Goal: Transaction & Acquisition: Purchase product/service

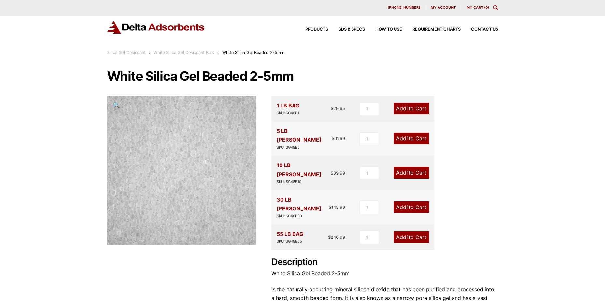
click at [419, 201] on link "Add 1 to Cart" at bounding box center [410, 207] width 35 height 12
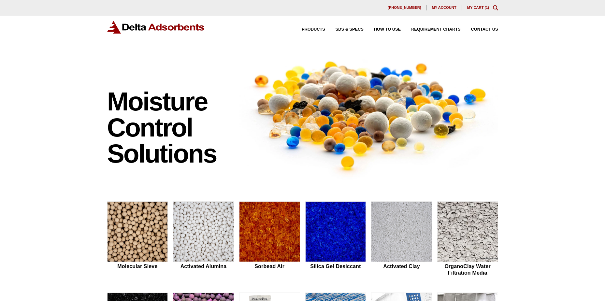
click at [471, 7] on link "My Cart ( 1 )" at bounding box center [478, 8] width 22 height 4
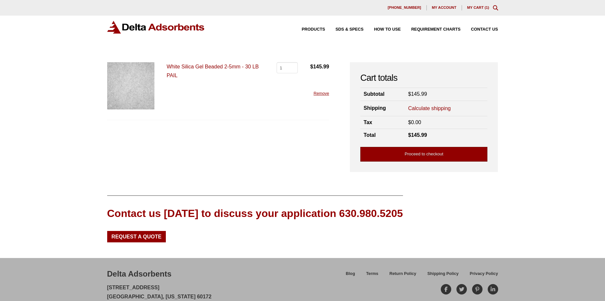
click at [395, 151] on link "Proceed to checkout" at bounding box center [423, 154] width 127 height 15
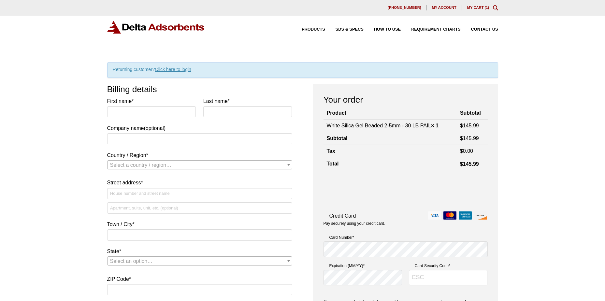
click at [124, 105] on label "First name *" at bounding box center [151, 101] width 89 height 9
click at [124, 106] on input "First name *" at bounding box center [151, 111] width 89 height 11
click at [122, 114] on input "First name *" at bounding box center [151, 111] width 89 height 11
type input "[PERSON_NAME]"
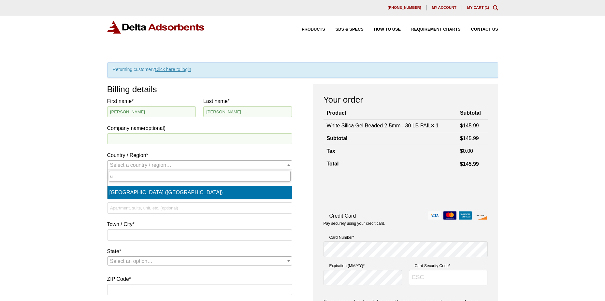
type input "un"
select select "US"
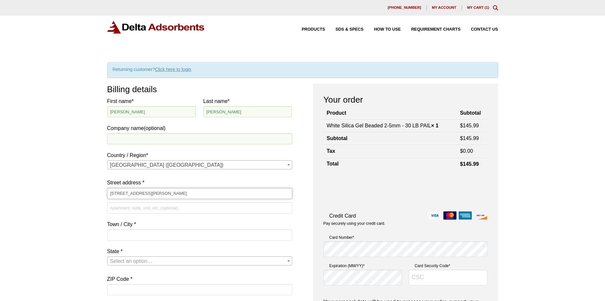
type input "[STREET_ADDRESS][PERSON_NAME]"
type input "[GEOGRAPHIC_DATA]"
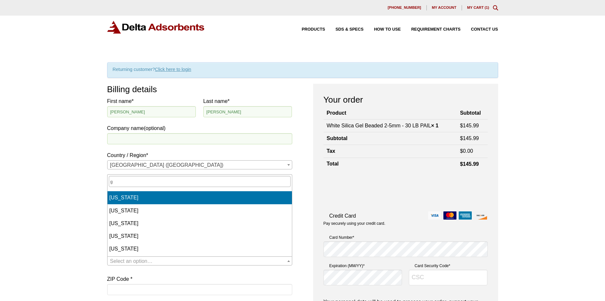
select select "GA"
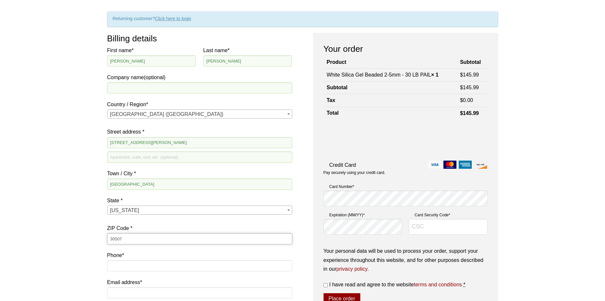
scroll to position [65, 0]
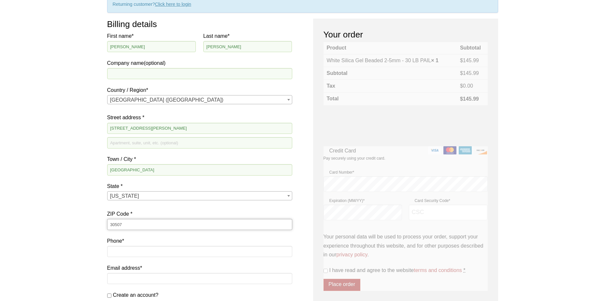
type input "30507"
click at [155, 254] on input "Phone *" at bounding box center [199, 251] width 185 height 11
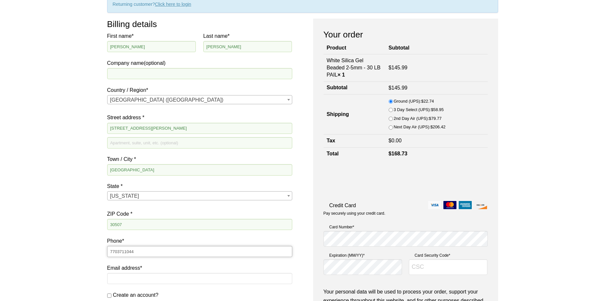
type input "7703711044"
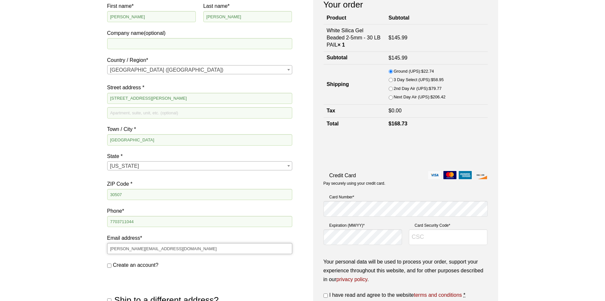
scroll to position [0, 0]
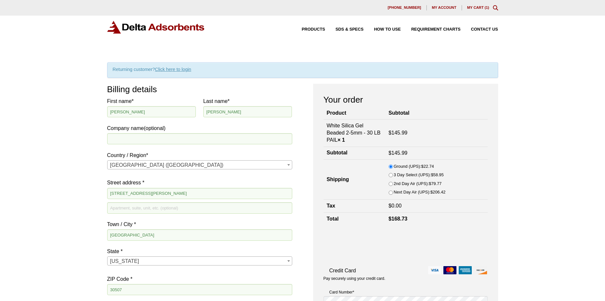
type input "[PERSON_NAME][EMAIL_ADDRESS][DOMAIN_NAME]"
drag, startPoint x: 152, startPoint y: 112, endPoint x: 36, endPoint y: 106, distance: 116.4
type input "[PERSON_NAME]"
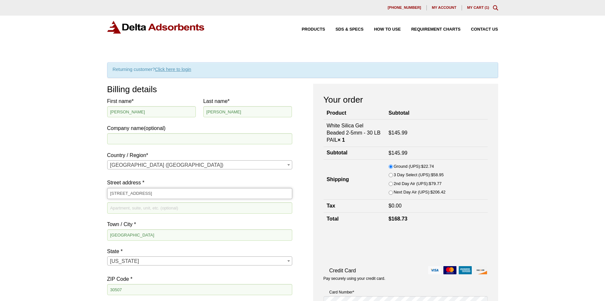
type input "[STREET_ADDRESS]"
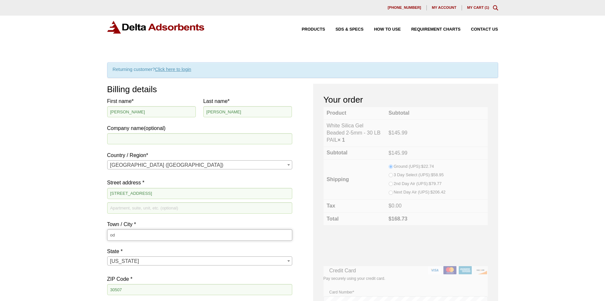
type input "o"
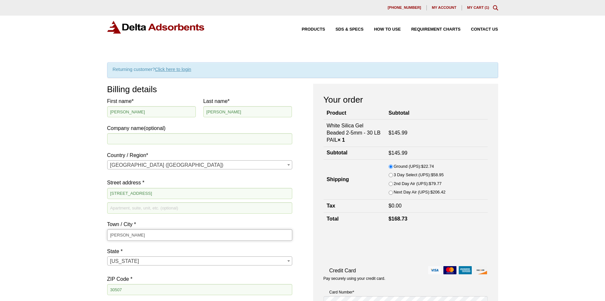
type input "[PERSON_NAME]"
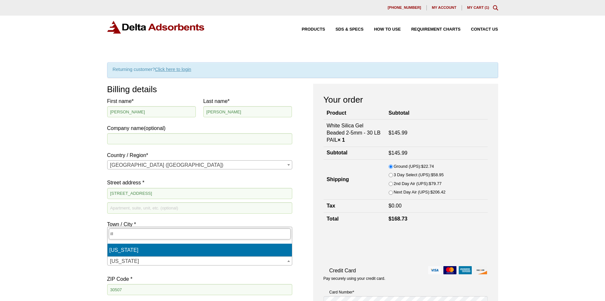
type input "ill"
select select "IL"
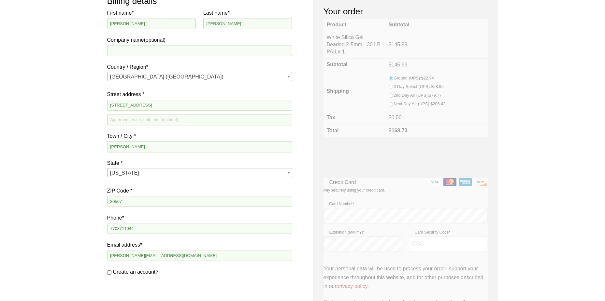
scroll to position [98, 0]
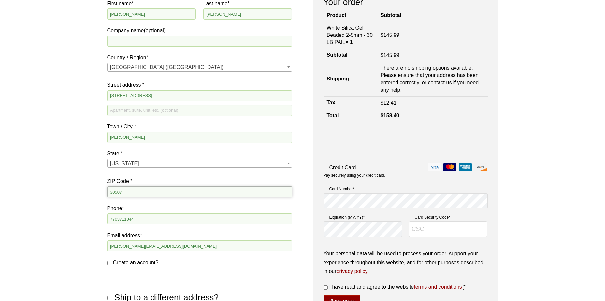
click at [125, 188] on input "30507" at bounding box center [199, 191] width 185 height 11
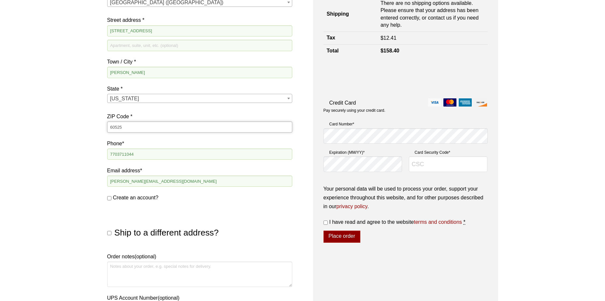
scroll to position [163, 0]
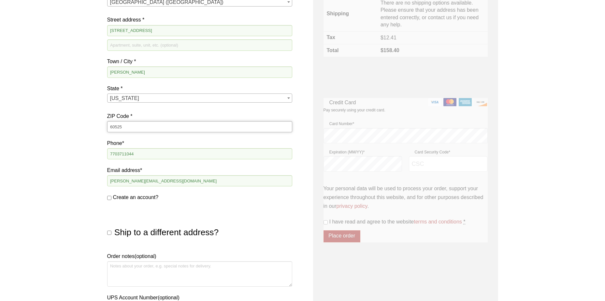
type input "60525"
click at [110, 232] on input "Ship to a different address?" at bounding box center [109, 232] width 4 height 4
checkbox input "true"
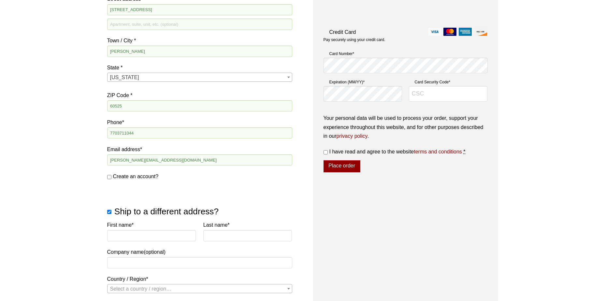
scroll to position [195, 0]
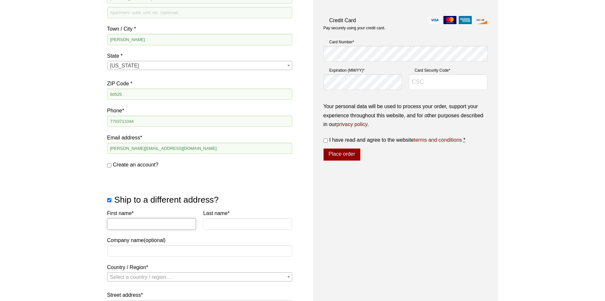
click at [144, 219] on input "First name *" at bounding box center [151, 223] width 89 height 11
type input "[PERSON_NAME]"
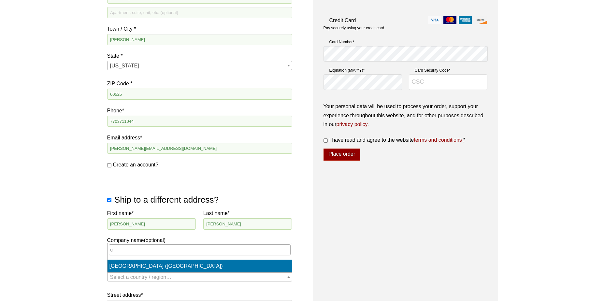
select select "US"
select select "IL"
select select "US"
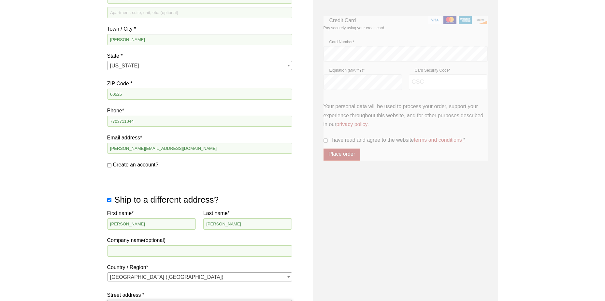
scroll to position [205, 0]
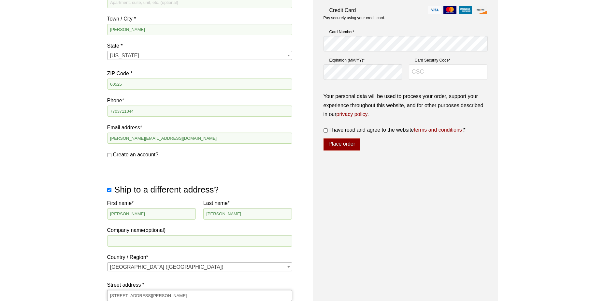
type input "[STREET_ADDRESS][PERSON_NAME]"
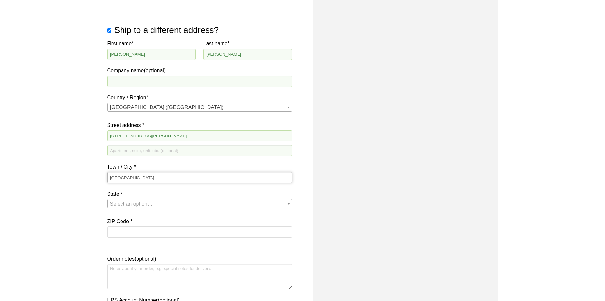
type input "[GEOGRAPHIC_DATA]"
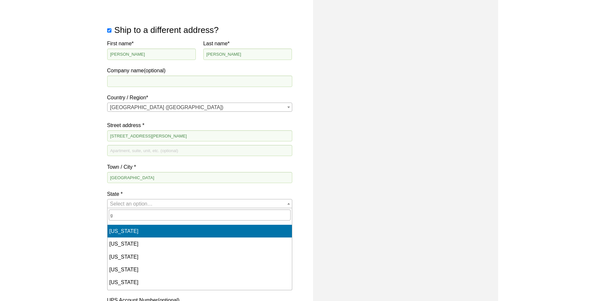
select select "GA"
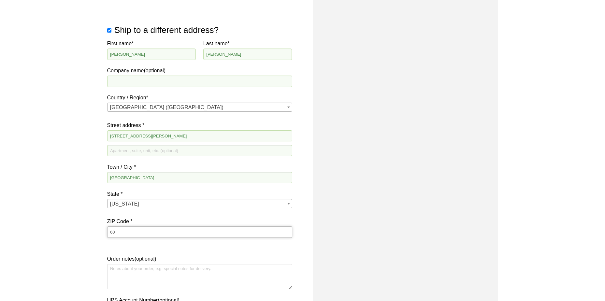
type input "6"
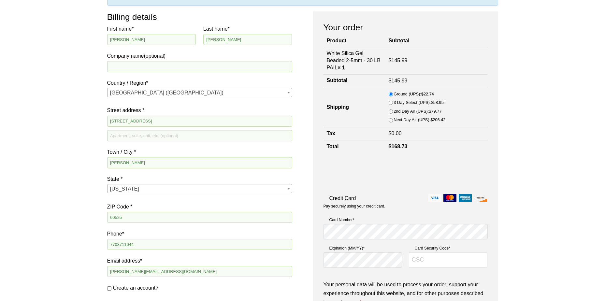
scroll to position [72, 0]
type input "30507"
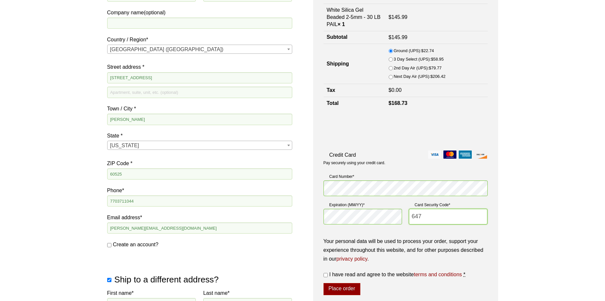
scroll to position [170, 0]
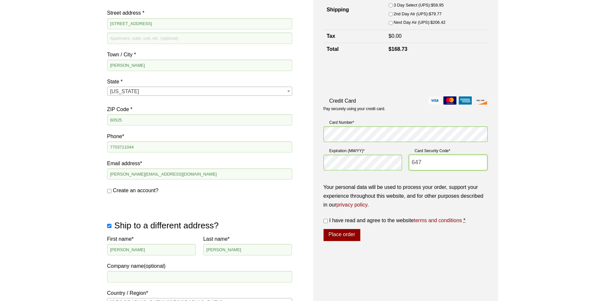
type input "647"
click at [328, 216] on label "I have read and agree to the website terms and conditions *" at bounding box center [405, 220] width 164 height 9
click at [327, 219] on input "I have read and agree to the website terms and conditions *" at bounding box center [325, 221] width 4 height 4
checkbox input "true"
click at [331, 229] on button "Place order" at bounding box center [341, 235] width 37 height 12
